Goal: Transaction & Acquisition: Purchase product/service

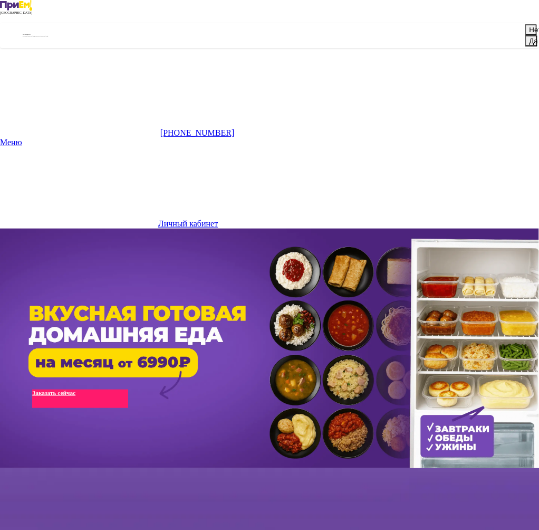
click at [525, 33] on button "Нет" at bounding box center [531, 29] width 12 height 11
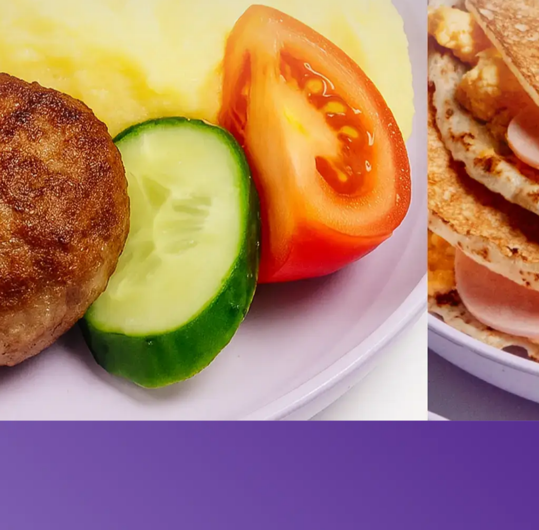
scroll to position [880, 0]
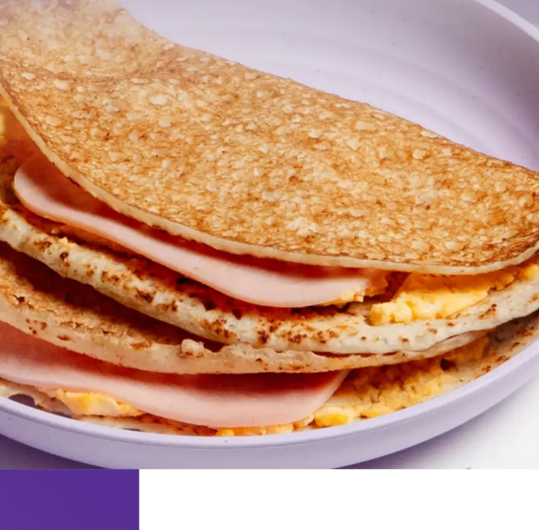
type input "**********"
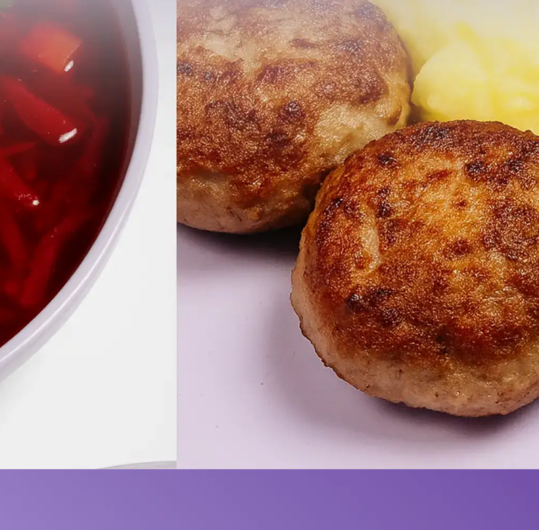
type input "****"
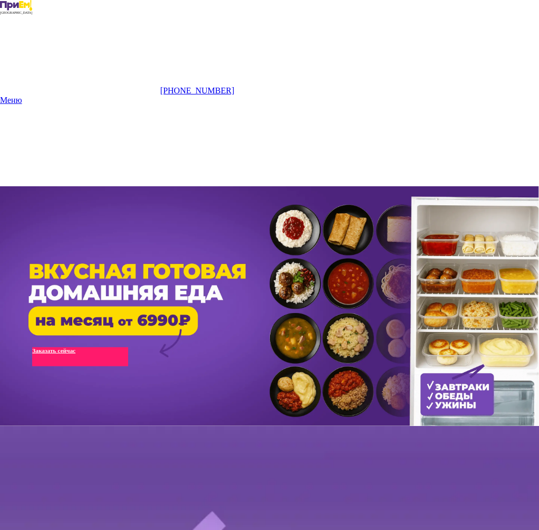
click at [319, 105] on icon at bounding box center [239, 144] width 158 height 79
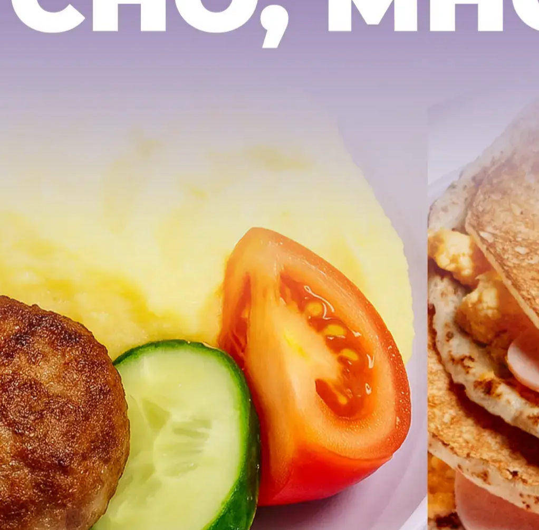
scroll to position [744, 0]
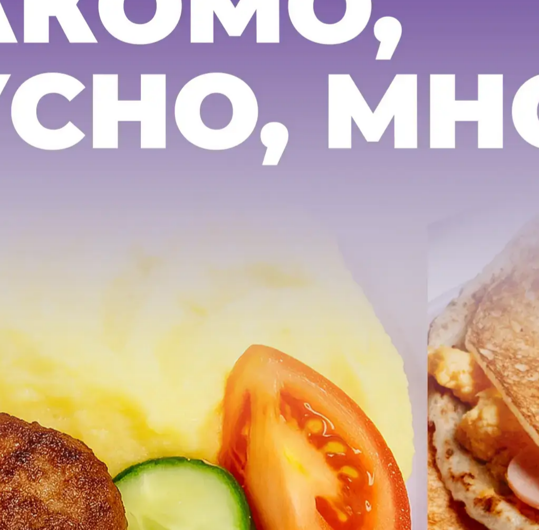
scroll to position [723, 0]
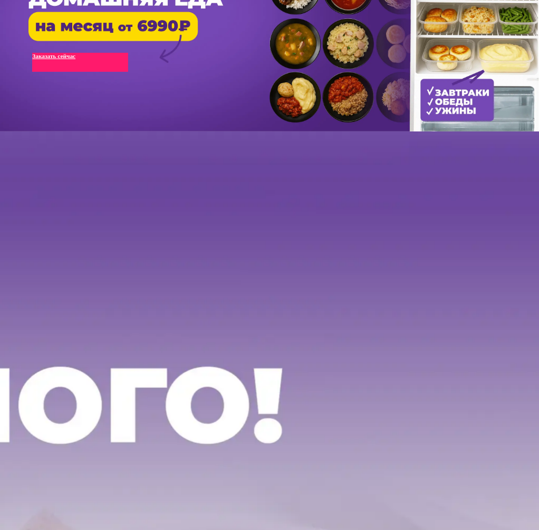
scroll to position [277, 0]
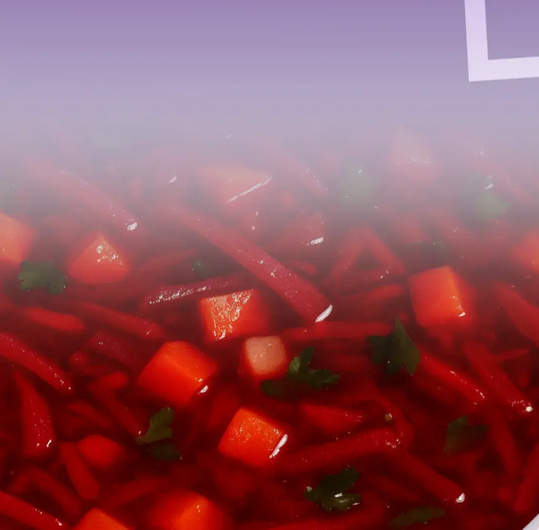
scroll to position [771, 0]
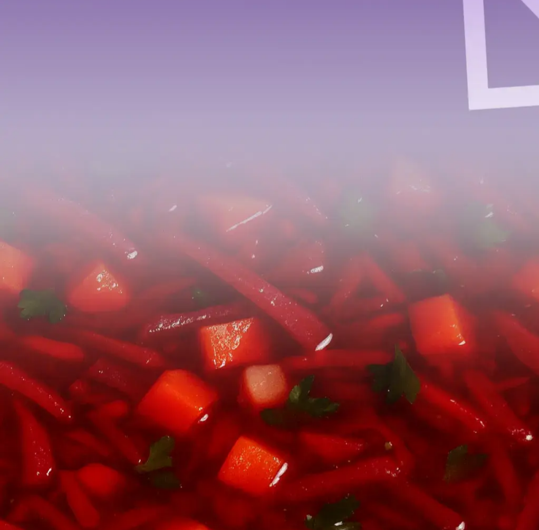
scroll to position [798, 0]
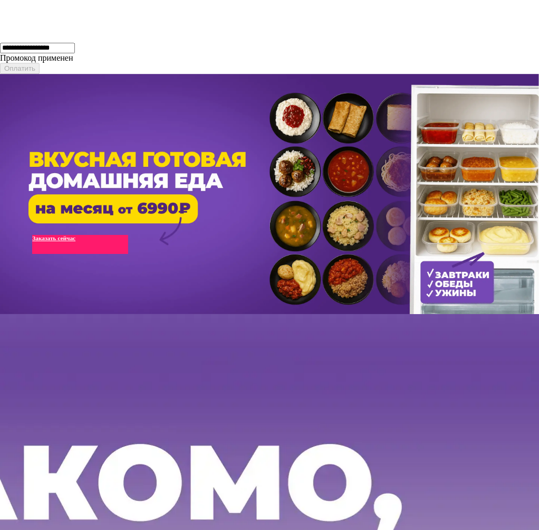
scroll to position [463, 0]
